Goal: Download file/media

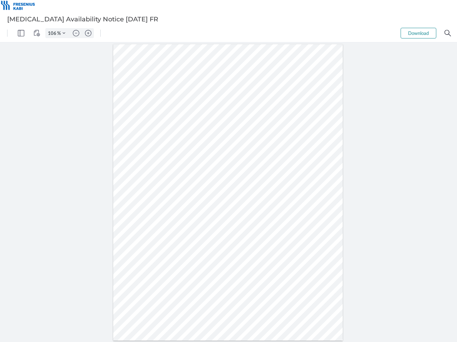
click at [21, 33] on img "Panel" at bounding box center [21, 33] width 6 height 6
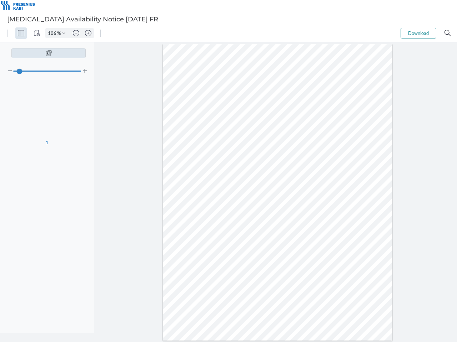
click at [37, 33] on img "View Controls" at bounding box center [37, 33] width 6 height 6
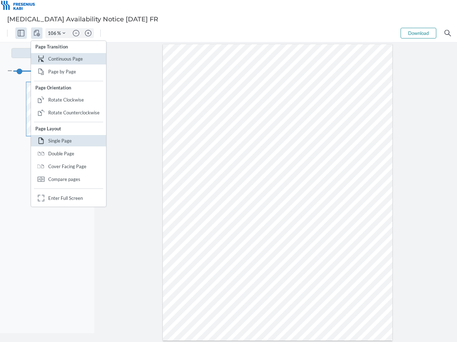
click at [53, 33] on input "106" at bounding box center [51, 33] width 11 height 6
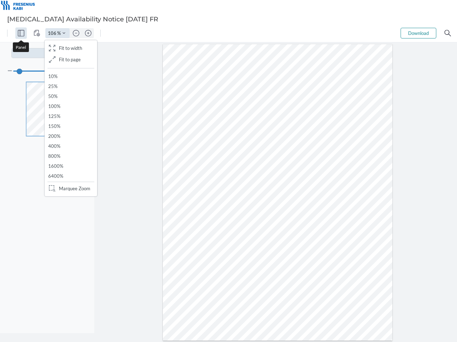
click at [64, 33] on img "Zoom Controls" at bounding box center [63, 33] width 3 height 3
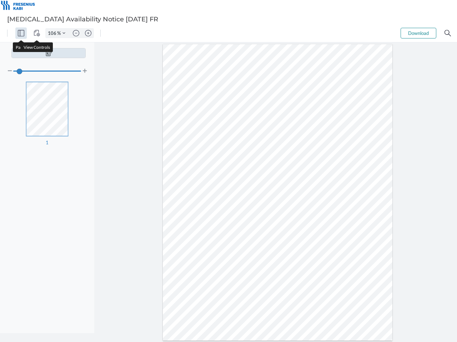
click at [76, 33] on img "Zoom out" at bounding box center [76, 33] width 6 height 6
click at [88, 33] on img "Zoom in" at bounding box center [88, 33] width 6 height 6
type input "106"
click at [418, 33] on button "Download" at bounding box center [418, 33] width 36 height 11
click at [447, 33] on img "Search" at bounding box center [447, 33] width 6 height 6
